Goal: Task Accomplishment & Management: Complete application form

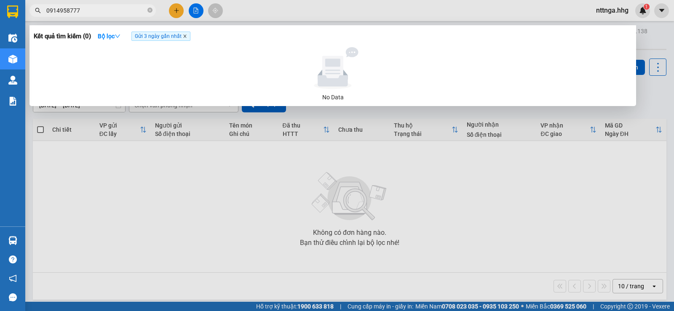
type input "0914958777"
click at [187, 37] on icon "close" at bounding box center [185, 36] width 4 height 4
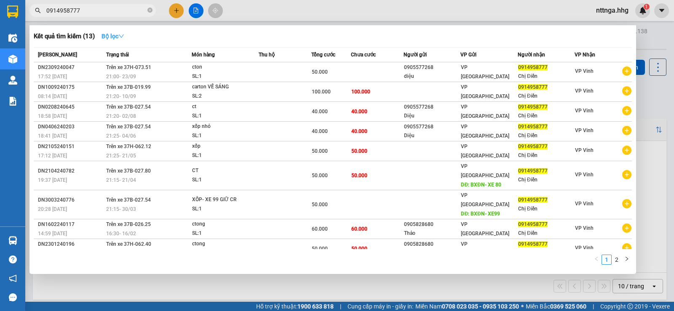
click at [123, 38] on icon "down" at bounding box center [121, 36] width 6 height 6
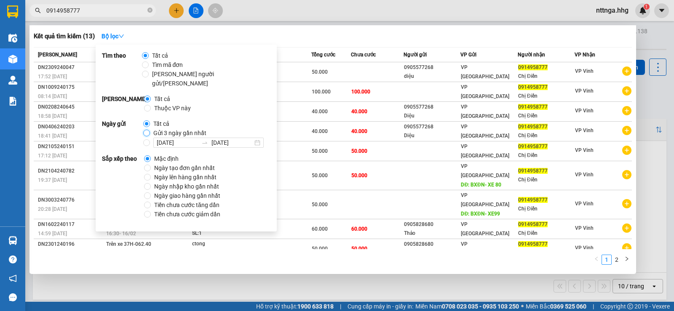
click at [146, 130] on input "Gửi 3 ngày gần nhất" at bounding box center [146, 133] width 7 height 7
radio input "true"
radio input "false"
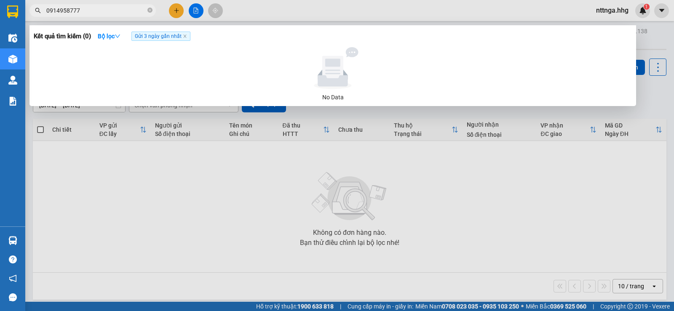
click at [489, 163] on div at bounding box center [337, 155] width 674 height 311
click at [127, 13] on input "0914958777" at bounding box center [95, 10] width 99 height 9
click at [187, 37] on icon "close" at bounding box center [185, 36] width 4 height 4
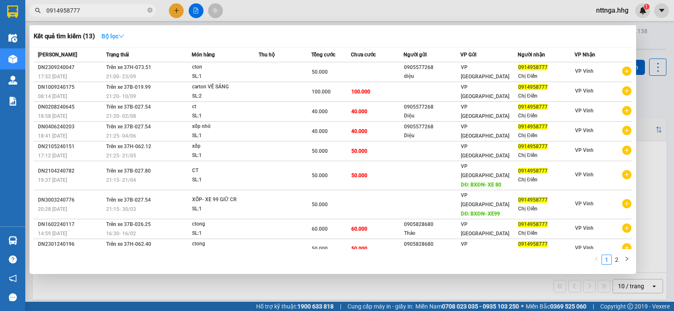
click at [120, 37] on strong "Bộ lọc" at bounding box center [112, 36] width 23 height 7
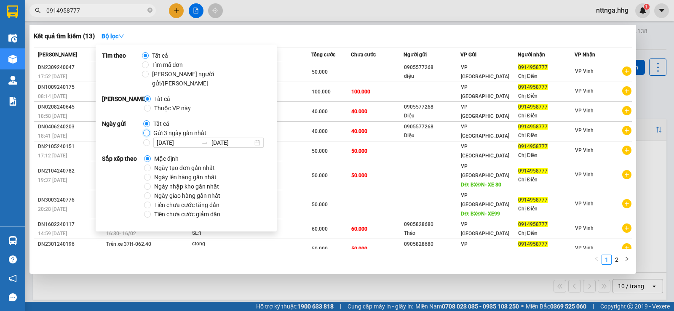
click at [146, 130] on input "Gửi 3 ngày gần nhất" at bounding box center [146, 133] width 7 height 7
radio input "true"
radio input "false"
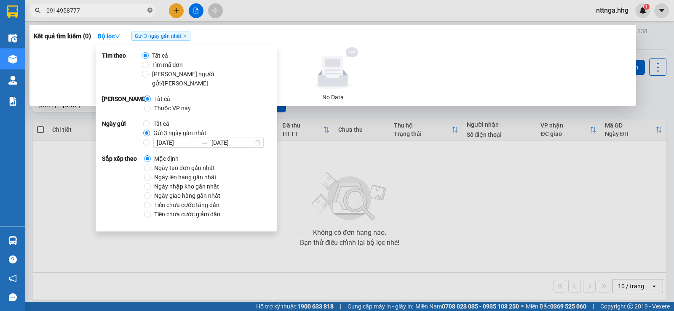
click at [149, 8] on icon "close-circle" at bounding box center [149, 10] width 5 height 5
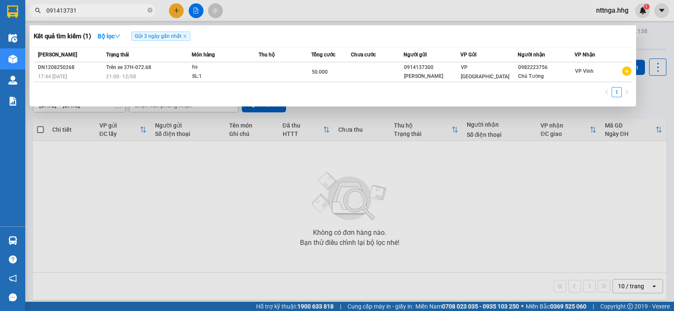
type input "0914137314"
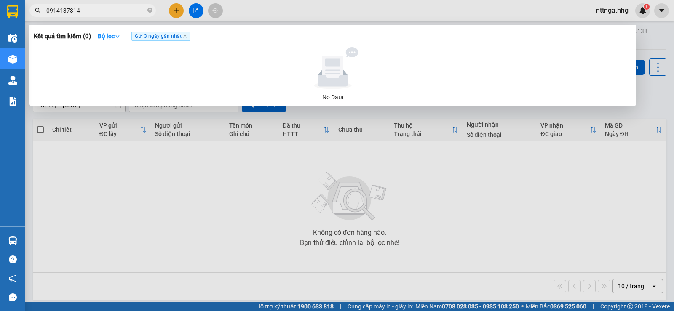
click at [86, 8] on input "0914137314" at bounding box center [95, 10] width 99 height 9
drag, startPoint x: 77, startPoint y: 11, endPoint x: 43, endPoint y: 13, distance: 35.0
click at [43, 13] on span "0914137314" at bounding box center [92, 10] width 126 height 13
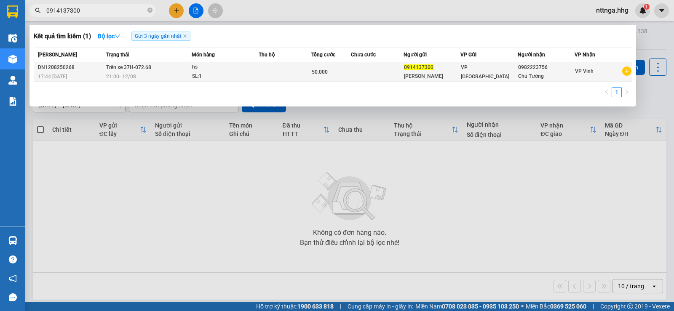
type input "0914137300"
click at [361, 68] on td at bounding box center [377, 72] width 53 height 20
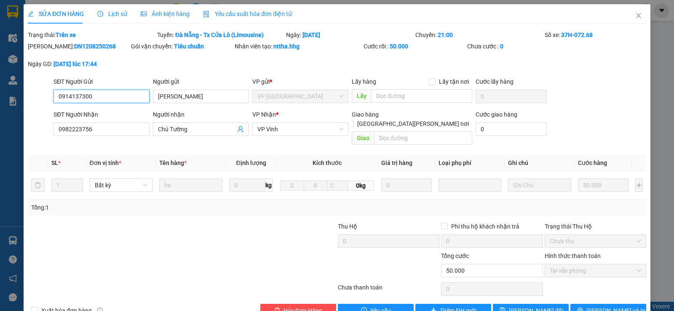
type input "0914137300"
type input "[PERSON_NAME]"
type input "0982223756"
type input "Chú Tường"
type input "50.000"
